Goal: Task Accomplishment & Management: Manage account settings

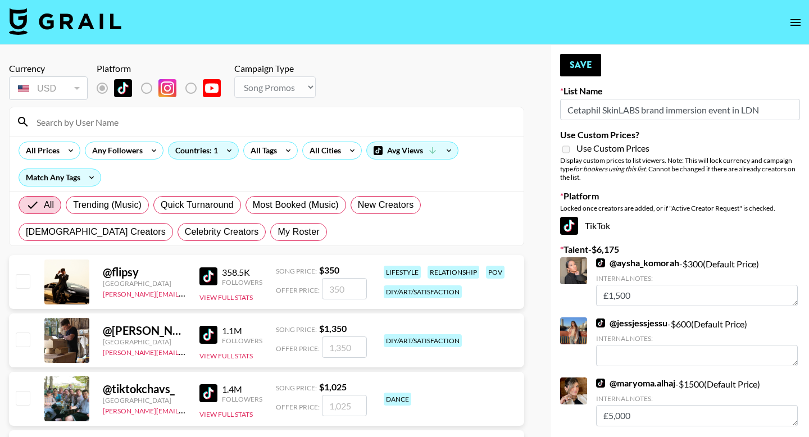
select select "Song"
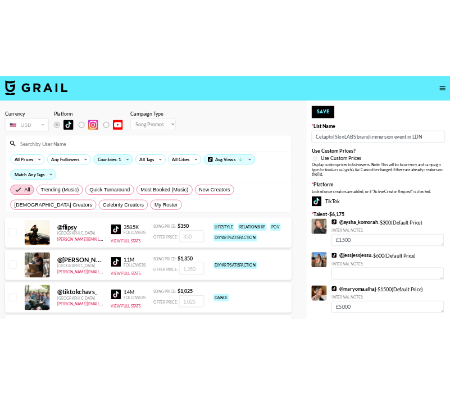
scroll to position [1, 0]
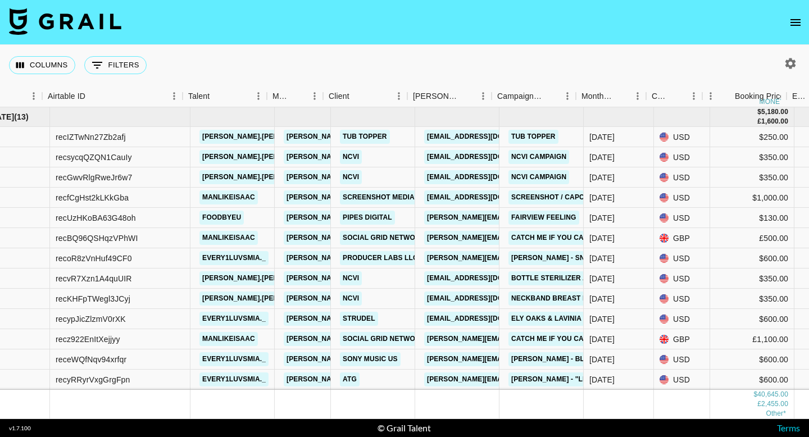
scroll to position [0, 58]
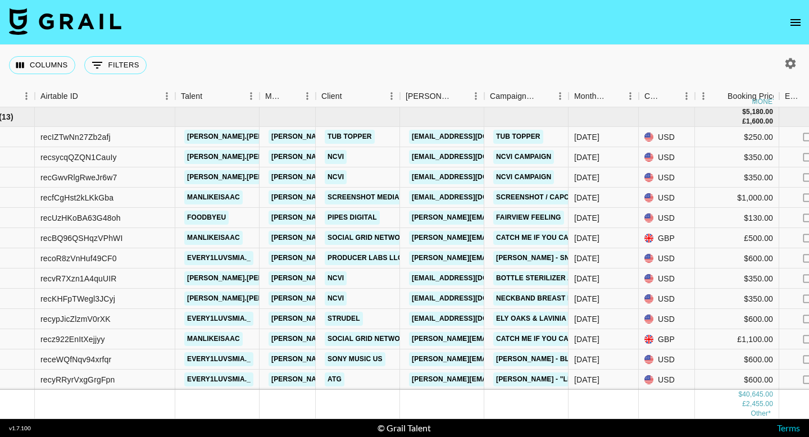
click at [790, 51] on div "Columns 0 Filters + Booking" at bounding box center [404, 65] width 809 height 40
click at [787, 58] on icon "button" at bounding box center [790, 63] width 13 height 13
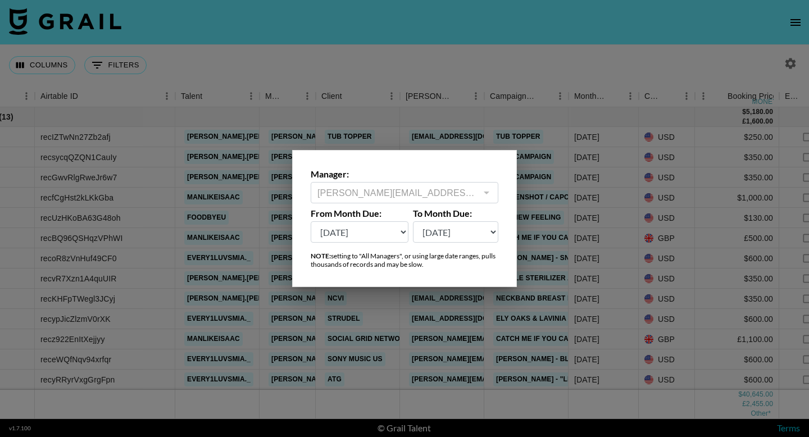
click at [381, 235] on select "[DATE] [DATE] '[DATE] May '[DATE] Mar '[DATE] Jan '[DATE] Nov '[DATE] Sep '[DAT…" at bounding box center [360, 231] width 98 height 21
select select "[DATE]"
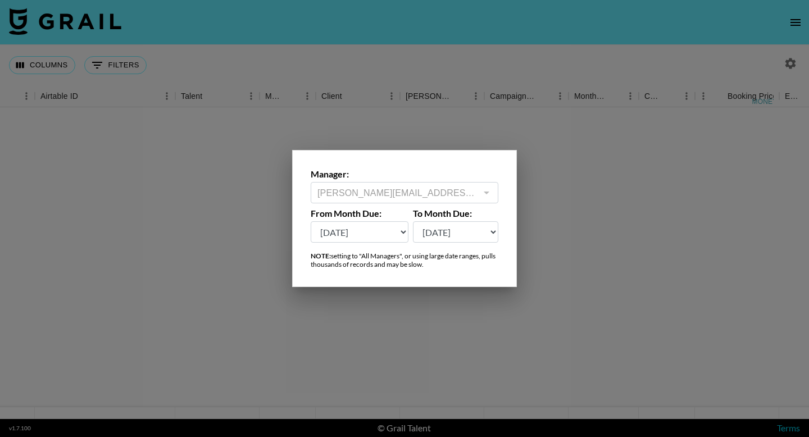
click at [387, 356] on div at bounding box center [404, 218] width 809 height 437
click at [399, 71] on div "Columns 0 Filters + Booking" at bounding box center [404, 65] width 809 height 40
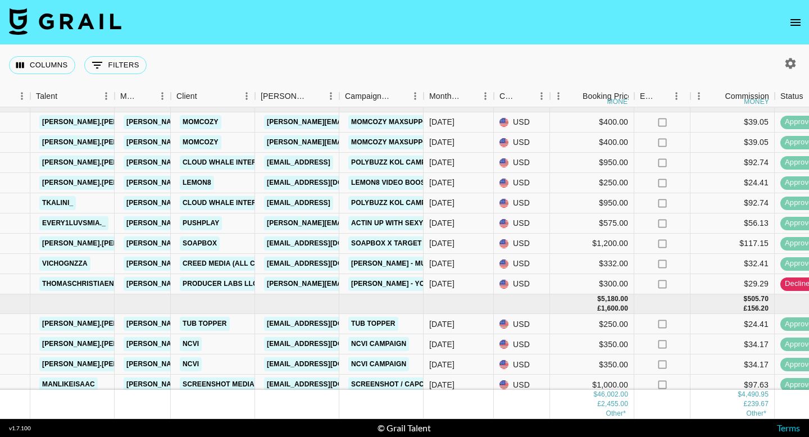
scroll to position [12, 203]
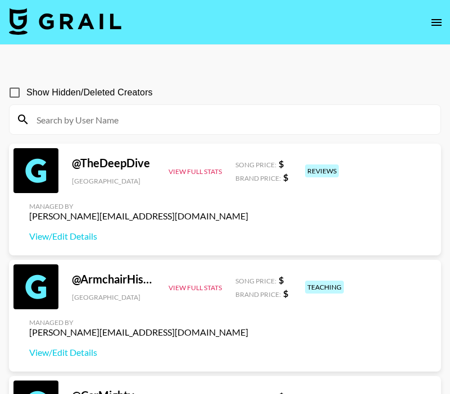
click at [425, 15] on nav at bounding box center [225, 22] width 450 height 45
click at [438, 24] on icon "open drawer" at bounding box center [436, 22] width 13 height 13
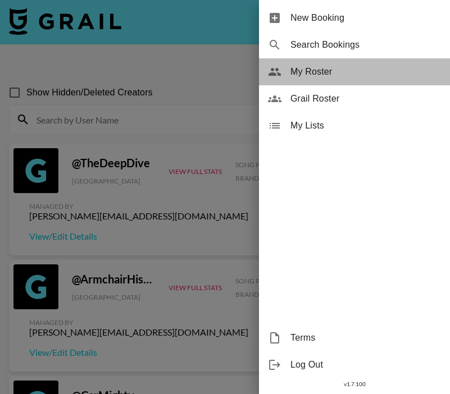
click at [306, 67] on span "My Roster" at bounding box center [365, 71] width 151 height 13
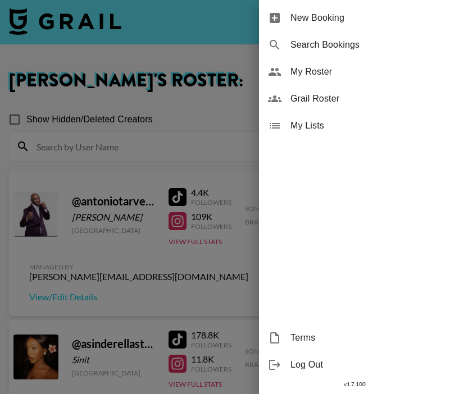
click at [187, 128] on div at bounding box center [225, 197] width 450 height 394
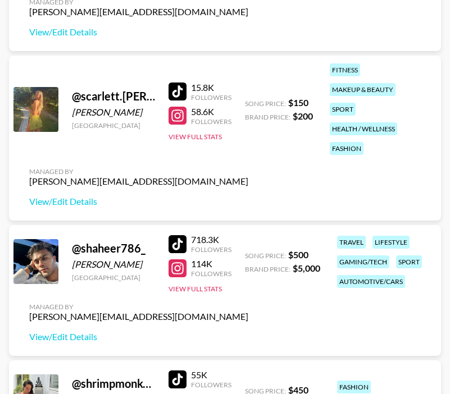
scroll to position [3619, 0]
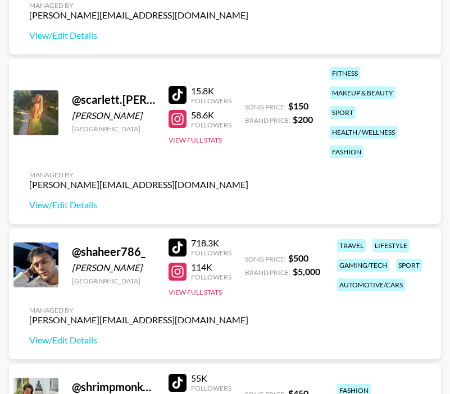
click at [179, 124] on div at bounding box center [178, 119] width 18 height 18
click at [178, 90] on div at bounding box center [178, 95] width 18 height 18
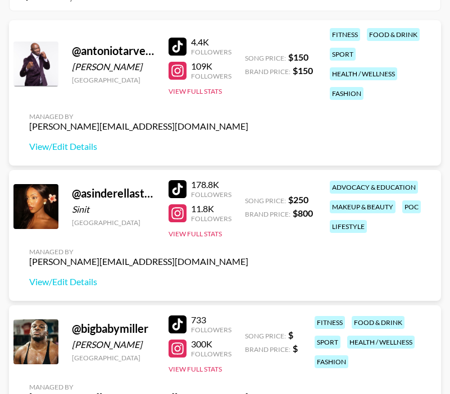
scroll to position [220, 0]
